Goal: Navigation & Orientation: Go to known website

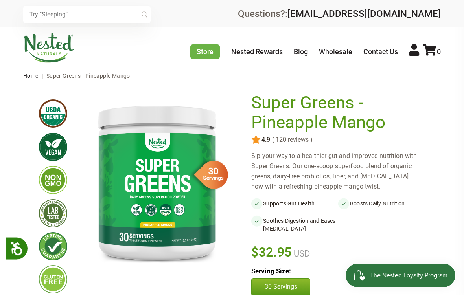
click at [459, 7] on div "× Recommended Products Previous 150 4.9 ( 150 reviews ) LUNA Gentle Sleep Suppl…" at bounding box center [232, 13] width 464 height 27
click at [35, 79] on link "Home" at bounding box center [30, 76] width 15 height 6
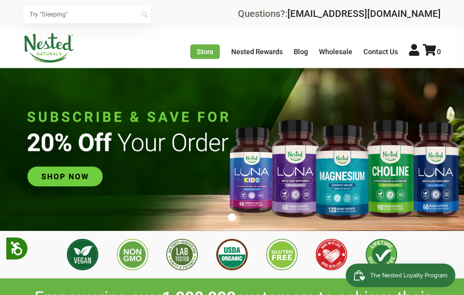
click at [38, 15] on input "text" at bounding box center [86, 14] width 127 height 17
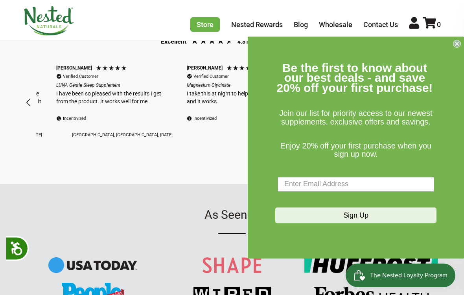
scroll to position [0, 261]
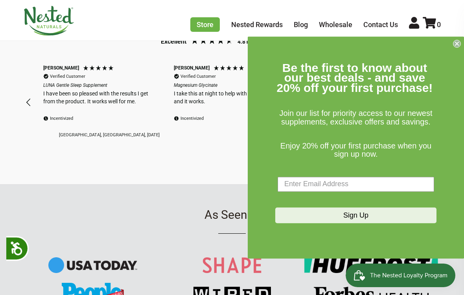
click at [456, 51] on form "Be the first to know about our best deals - and save 20% off your first purchas…" at bounding box center [356, 148] width 216 height 222
click at [459, 41] on circle "Close dialog" at bounding box center [456, 43] width 7 height 7
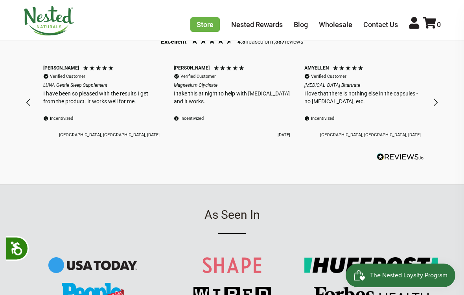
click at [412, 27] on icon at bounding box center [414, 23] width 10 height 12
click at [417, 22] on icon at bounding box center [414, 23] width 10 height 12
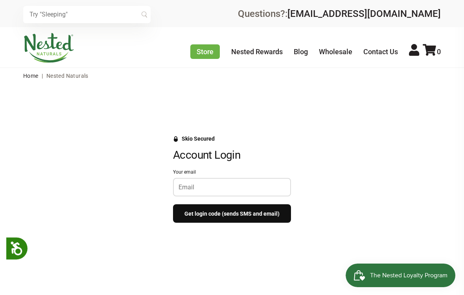
click at [449, 12] on div "× Recommended Products Previous 150 4.9 [PERSON_NAME] Gentle Sleep Supplement $…" at bounding box center [232, 13] width 464 height 27
click at [41, 18] on input "text" at bounding box center [86, 14] width 127 height 17
